Goal: Information Seeking & Learning: Understand process/instructions

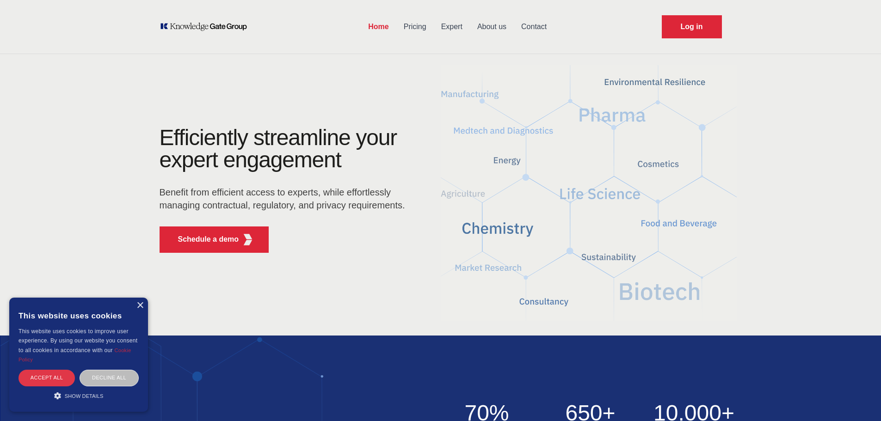
click at [49, 376] on div "Accept all" at bounding box center [46, 378] width 56 height 16
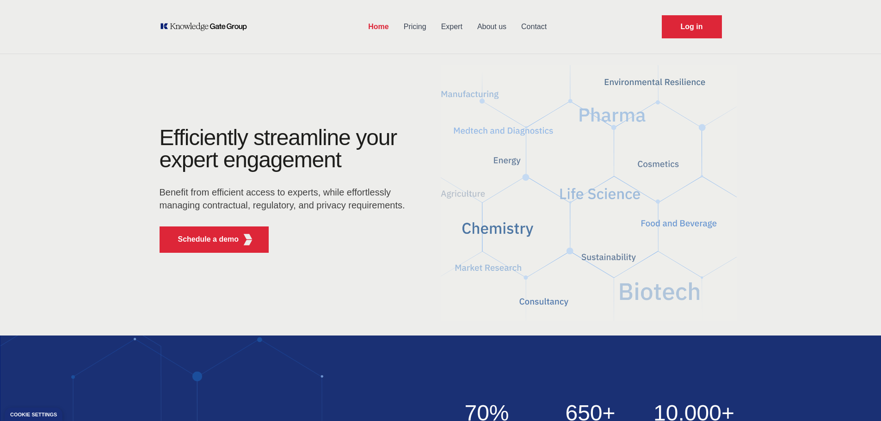
click at [416, 30] on link "Pricing" at bounding box center [414, 27] width 37 height 24
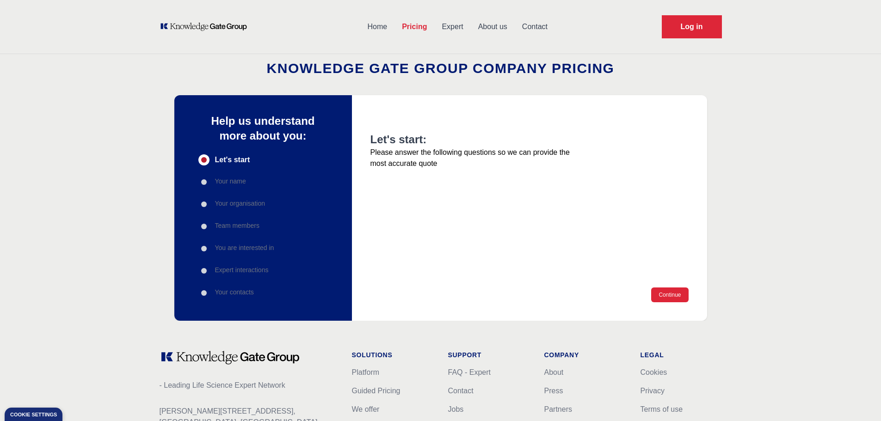
click at [461, 30] on link "Expert" at bounding box center [452, 27] width 36 height 24
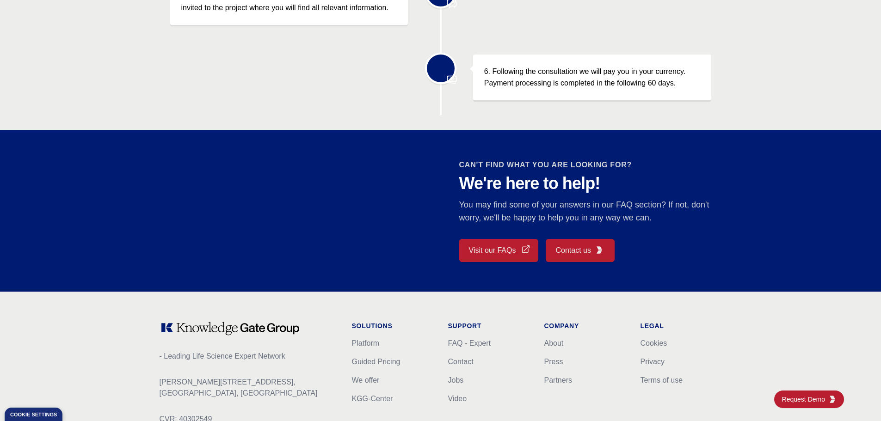
scroll to position [780, 0]
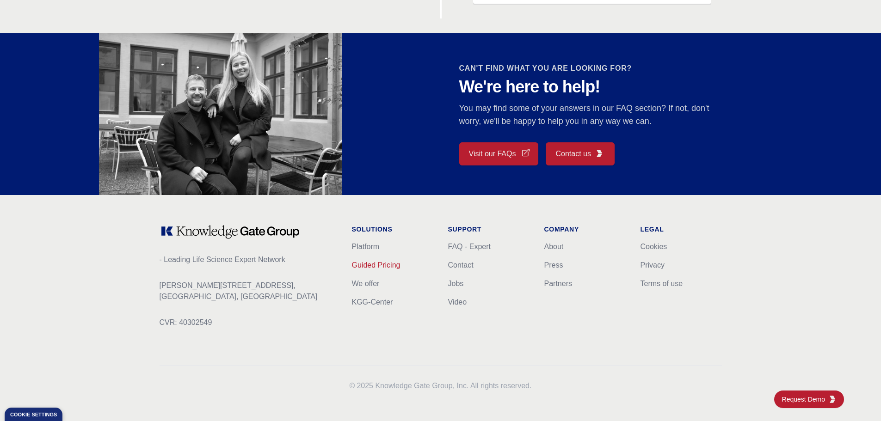
click at [391, 268] on link "Guided Pricing" at bounding box center [376, 265] width 49 height 8
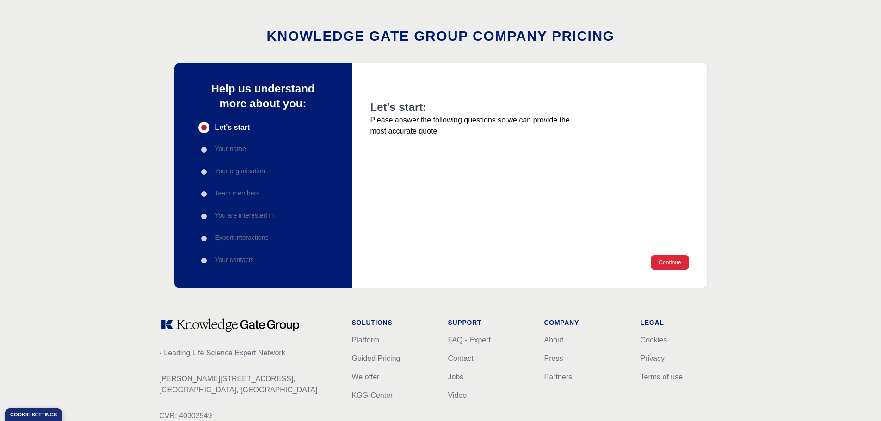
scroll to position [46, 0]
